Goal: Information Seeking & Learning: Learn about a topic

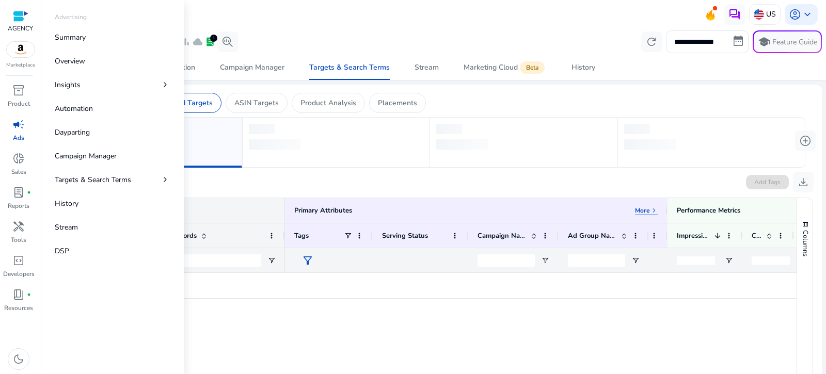
click at [17, 135] on p "Ads" at bounding box center [18, 137] width 11 height 9
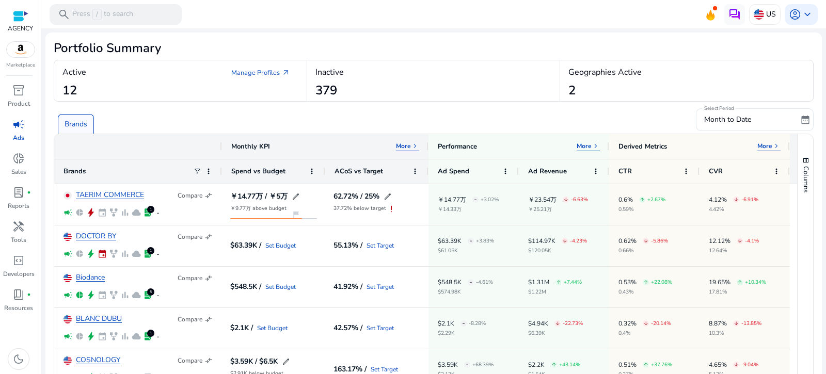
click at [218, 118] on div "Brands" at bounding box center [373, 120] width 638 height 28
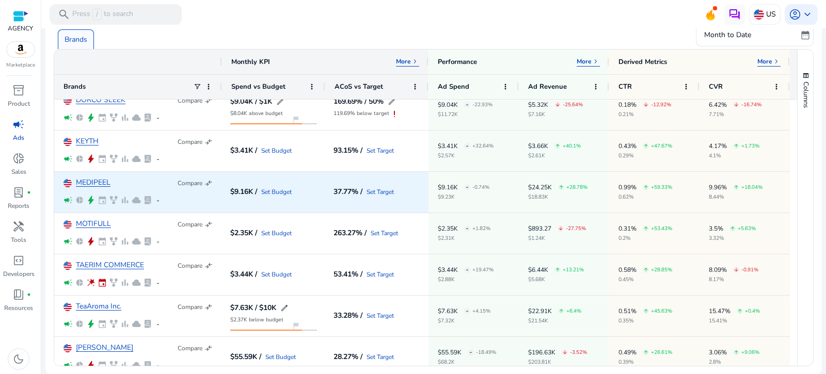
scroll to position [229, 0]
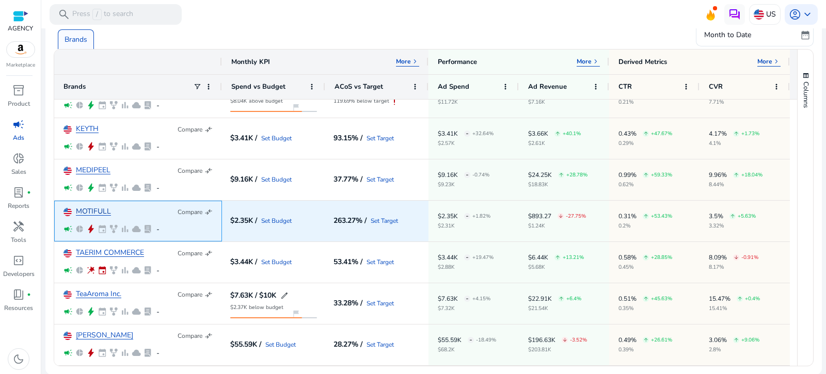
click at [96, 211] on link "MOTIFULL" at bounding box center [93, 212] width 35 height 8
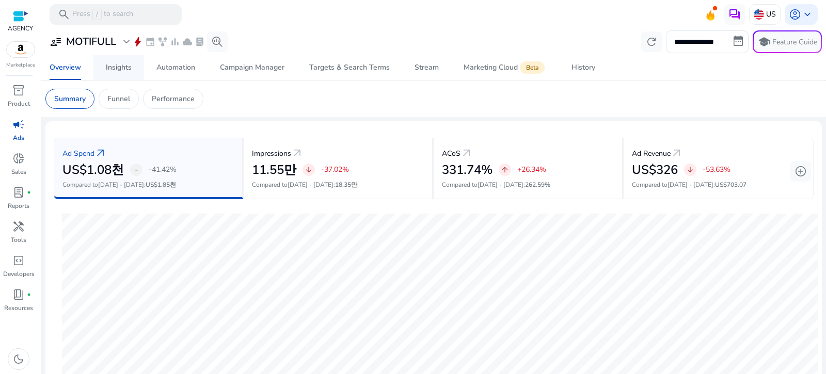
click at [126, 67] on div "Insights" at bounding box center [119, 67] width 26 height 7
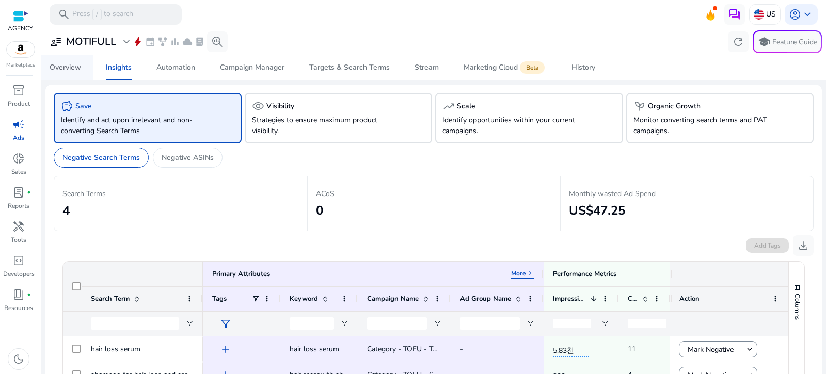
click at [51, 67] on div "Overview" at bounding box center [65, 67] width 31 height 7
